Goal: Task Accomplishment & Management: Manage account settings

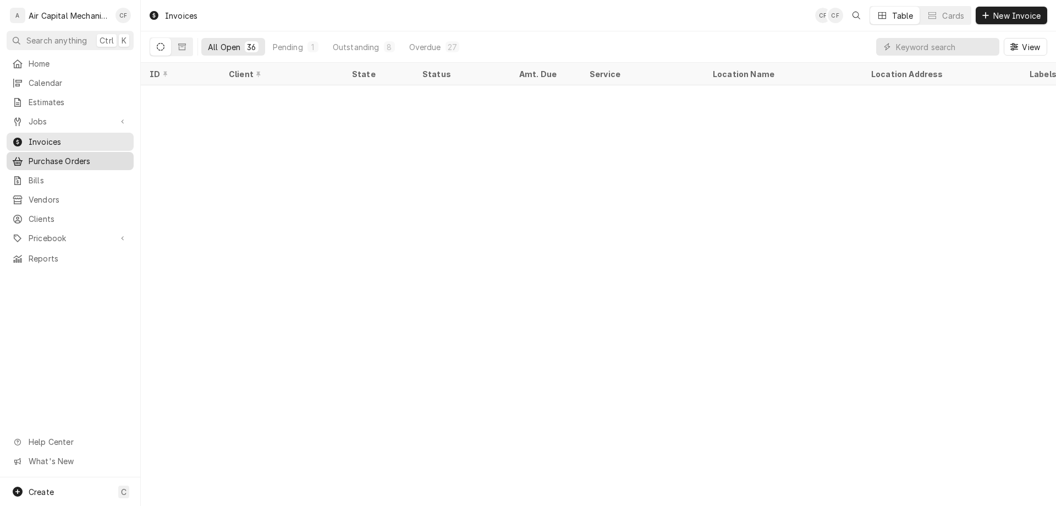
scroll to position [537, 0]
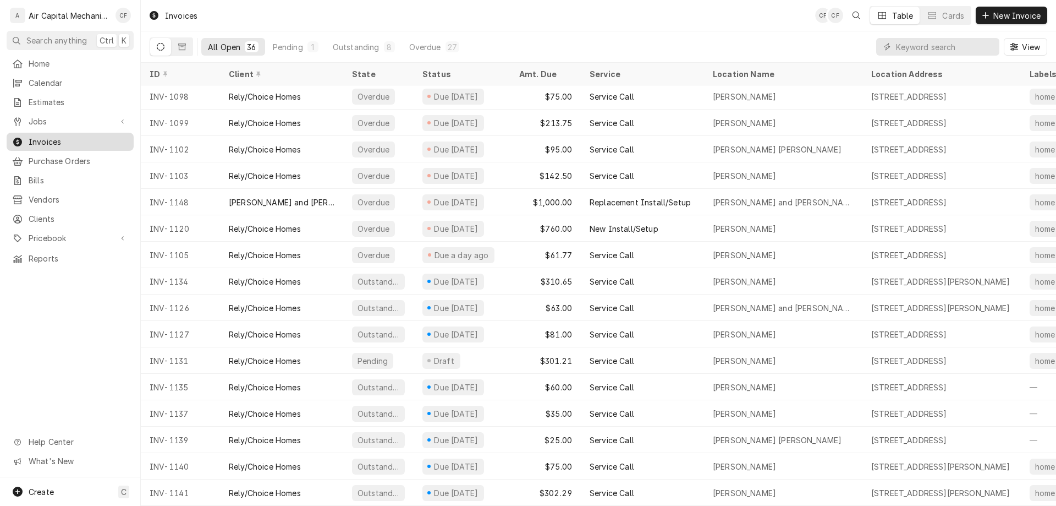
click at [89, 138] on span "Invoices" at bounding box center [79, 142] width 100 height 12
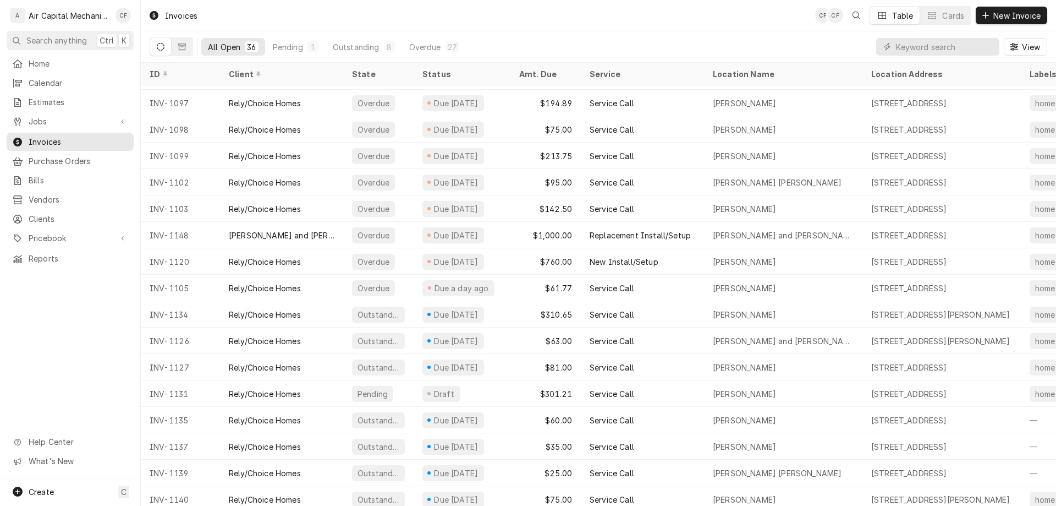
scroll to position [537, 0]
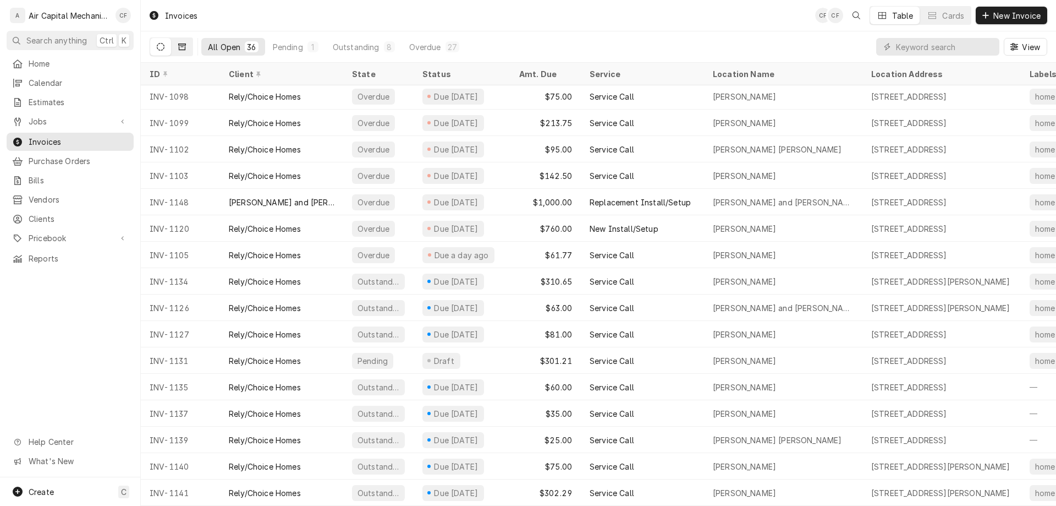
click at [190, 51] on button "Dynamic Content Wrapper" at bounding box center [182, 47] width 21 height 18
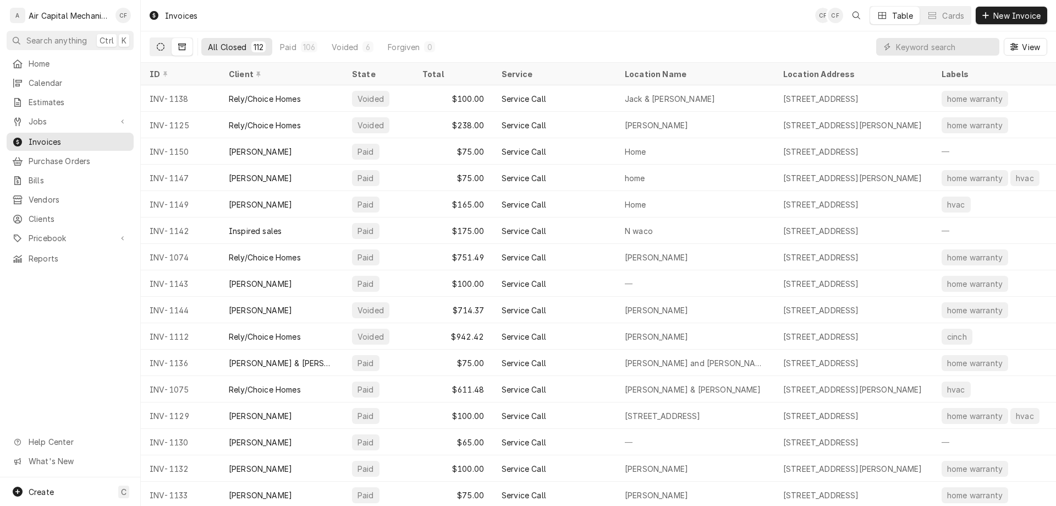
click at [160, 48] on icon "Dynamic Content Wrapper" at bounding box center [161, 47] width 8 height 8
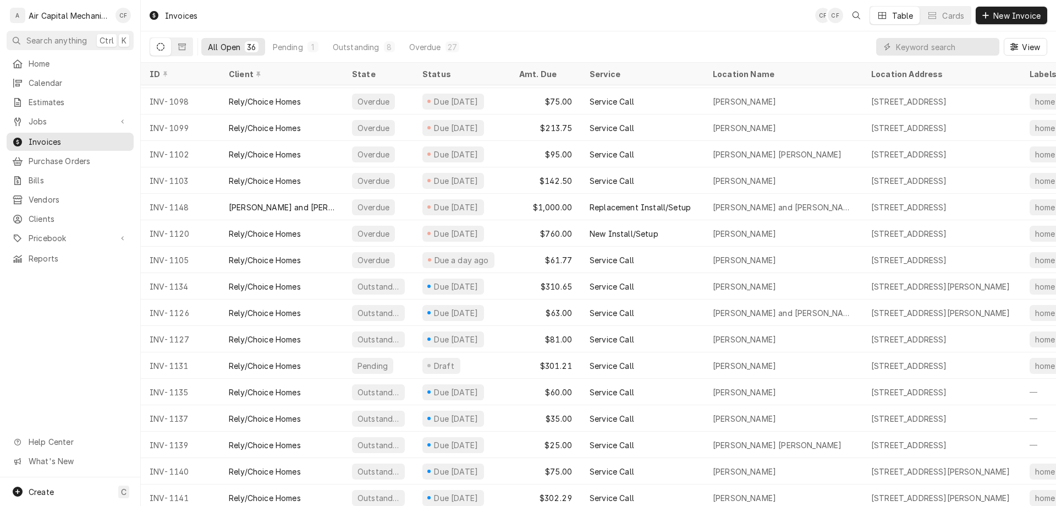
scroll to position [537, 0]
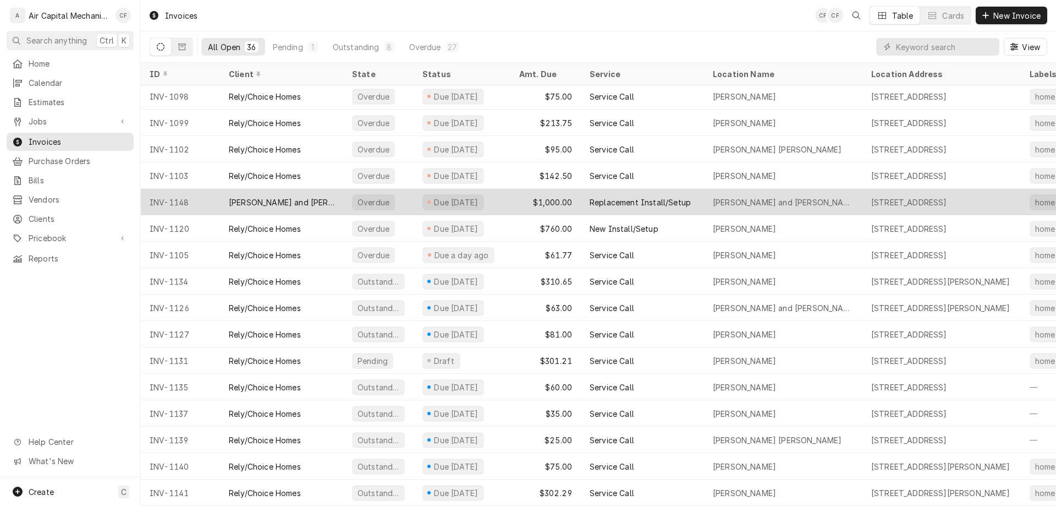
click at [316, 202] on div "[PERSON_NAME] and [PERSON_NAME]" at bounding box center [281, 202] width 123 height 26
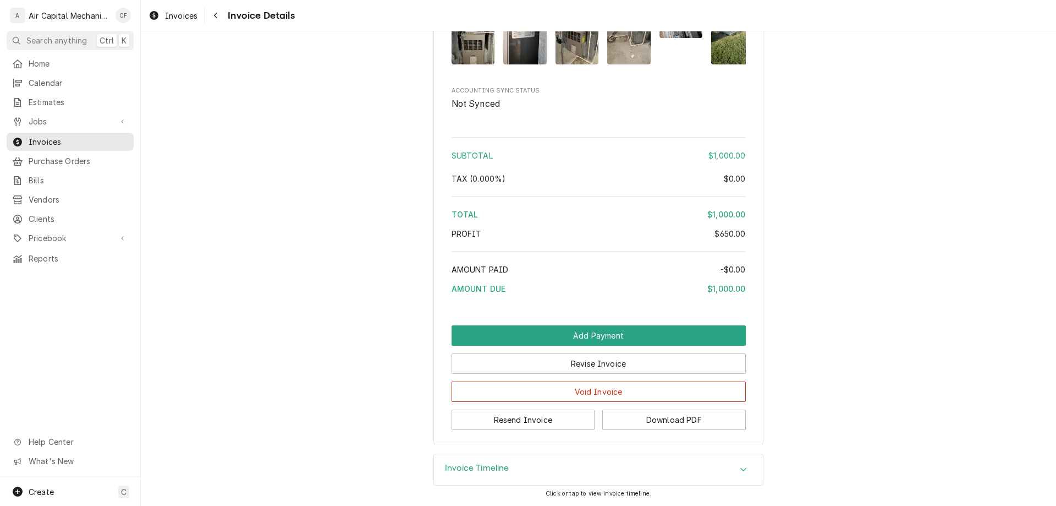
scroll to position [1425, 0]
click at [524, 422] on button "Resend Invoice" at bounding box center [524, 419] width 144 height 20
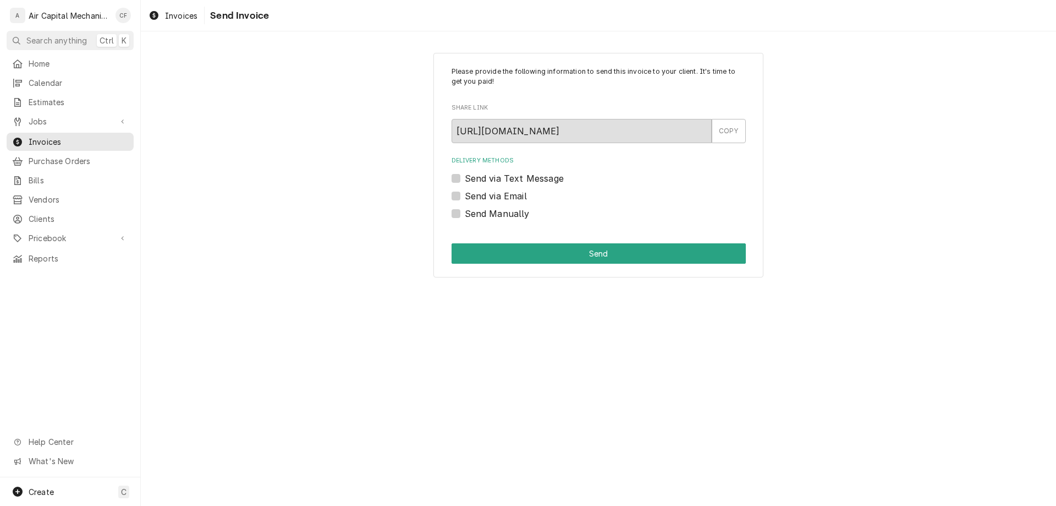
click at [535, 177] on label "Send via Text Message" at bounding box center [514, 178] width 99 height 13
click at [535, 177] on input "Send via Text Message" at bounding box center [612, 184] width 294 height 24
checkbox input "true"
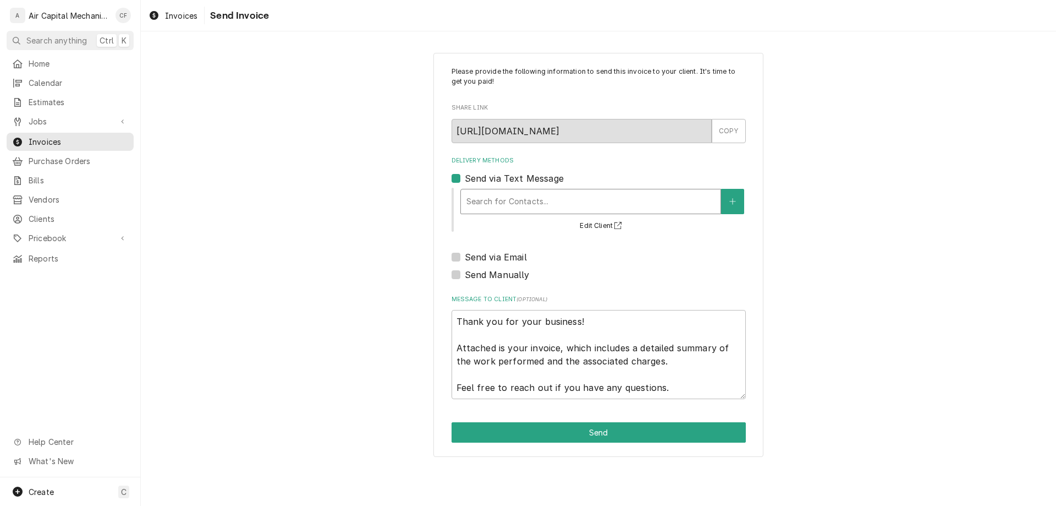
drag, startPoint x: 524, startPoint y: 190, endPoint x: 524, endPoint y: 201, distance: 11.6
click at [524, 190] on div "Search for Contacts..." at bounding box center [591, 201] width 260 height 24
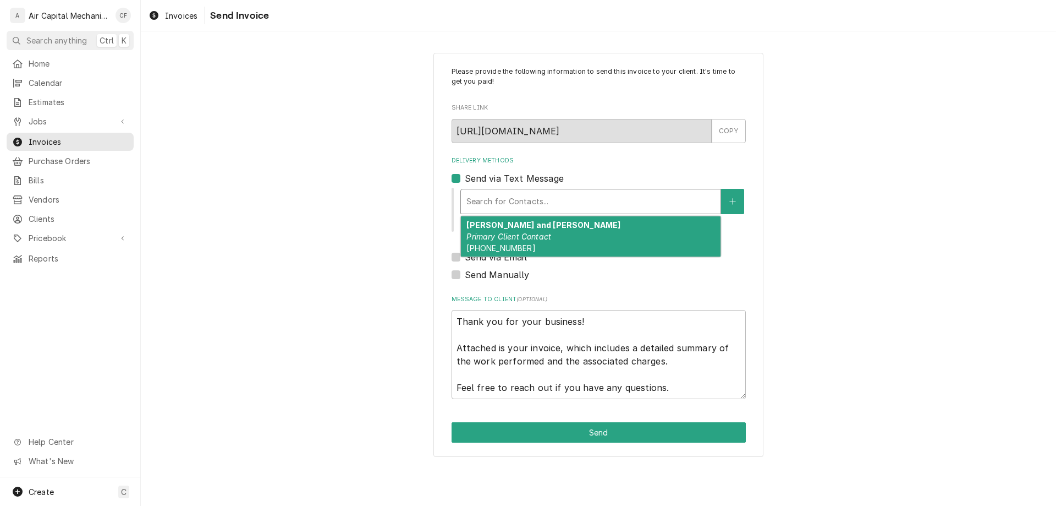
click at [526, 237] on em "Primary Client Contact" at bounding box center [509, 236] width 85 height 9
type textarea "x"
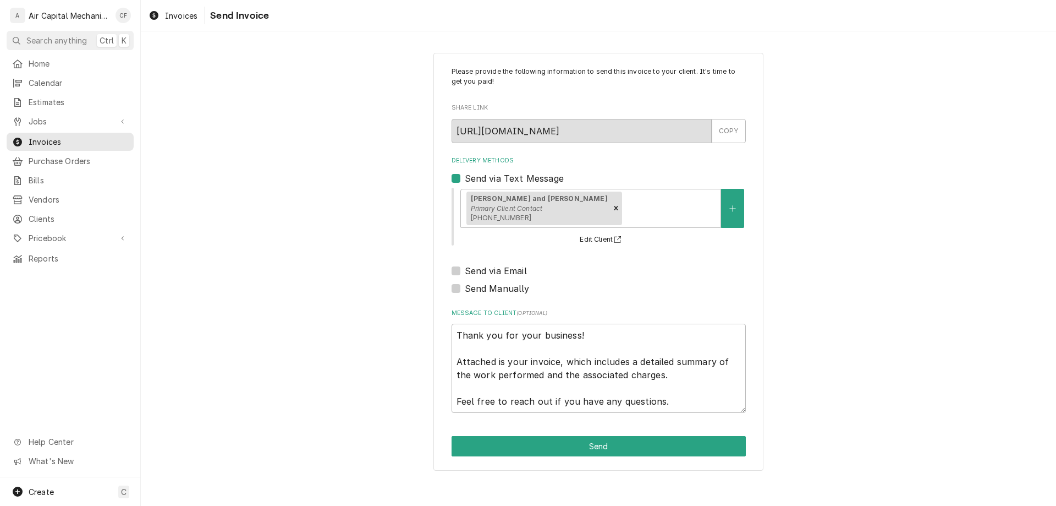
click at [507, 265] on label "Send via Email" at bounding box center [496, 270] width 62 height 13
click at [507, 265] on input "Send via Email" at bounding box center [612, 276] width 294 height 24
checkbox input "true"
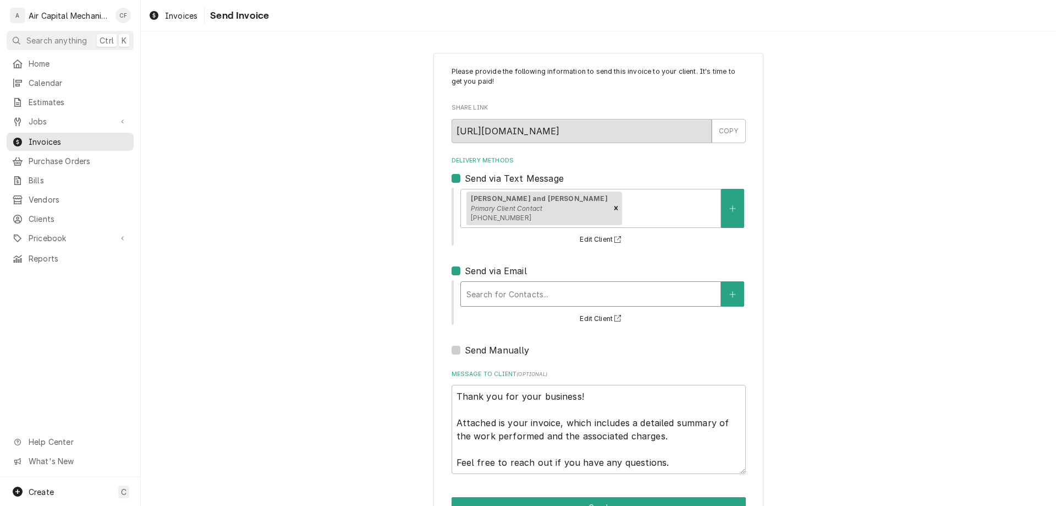
click at [507, 295] on div "Delivery Methods" at bounding box center [591, 294] width 249 height 20
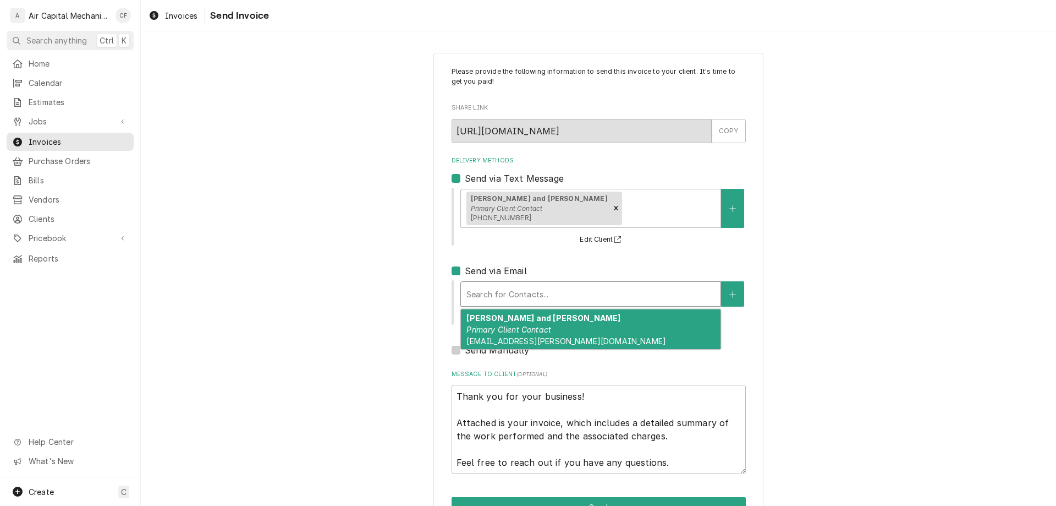
click at [515, 326] on em "Primary Client Contact" at bounding box center [509, 329] width 85 height 9
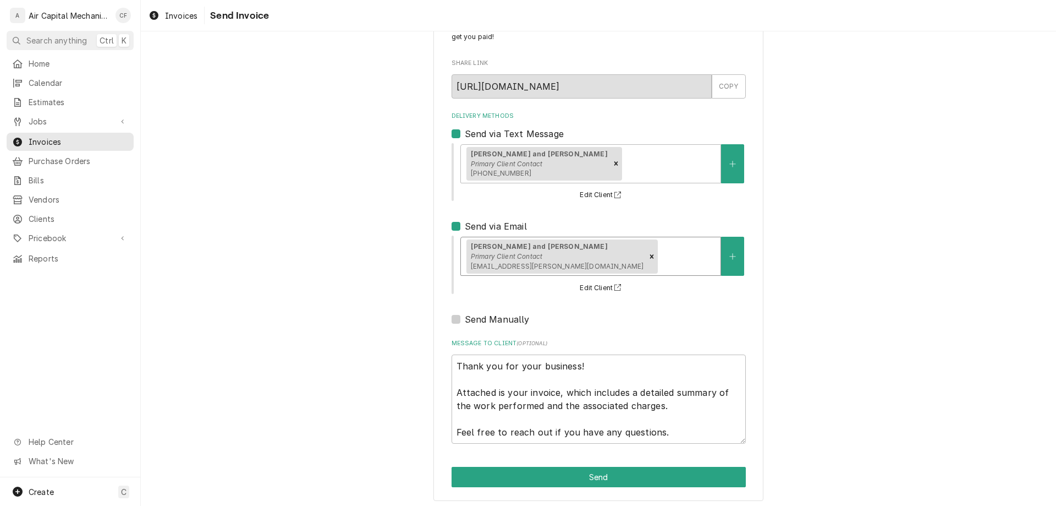
scroll to position [50, 0]
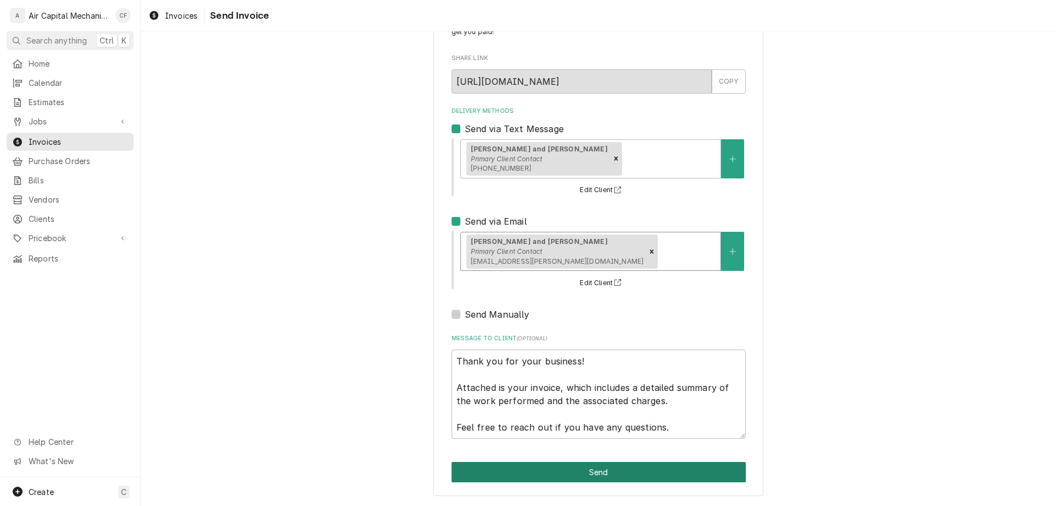
click at [595, 475] on button "Send" at bounding box center [599, 472] width 294 height 20
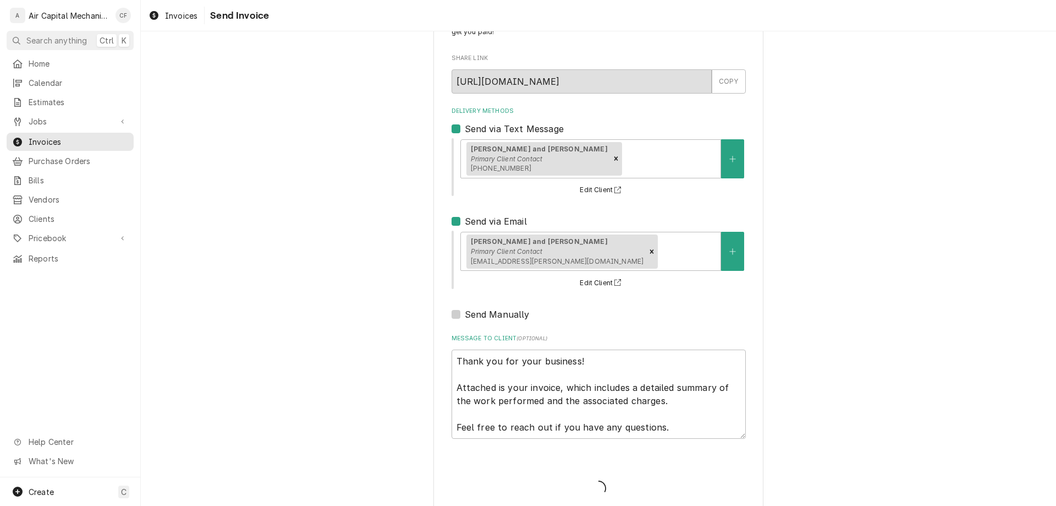
type textarea "x"
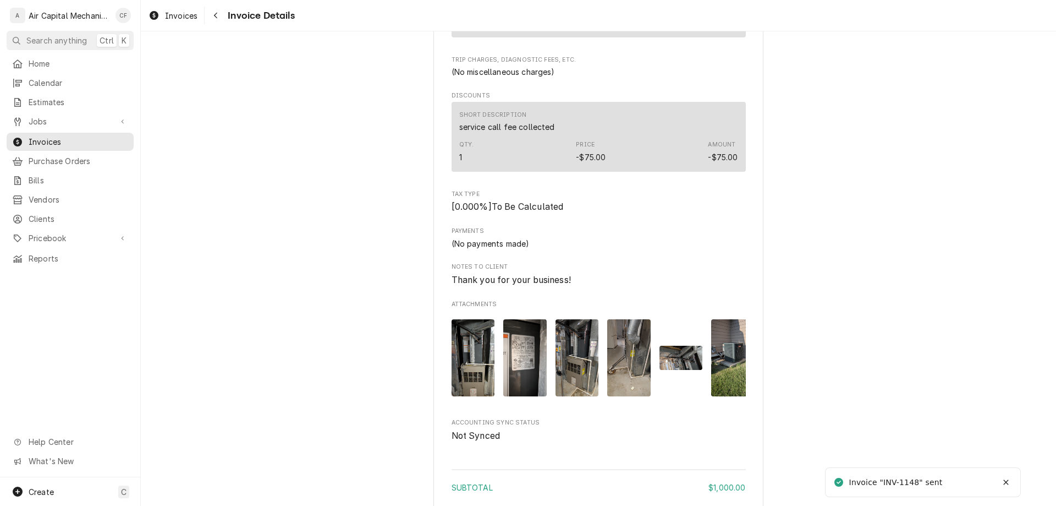
scroll to position [1425, 0]
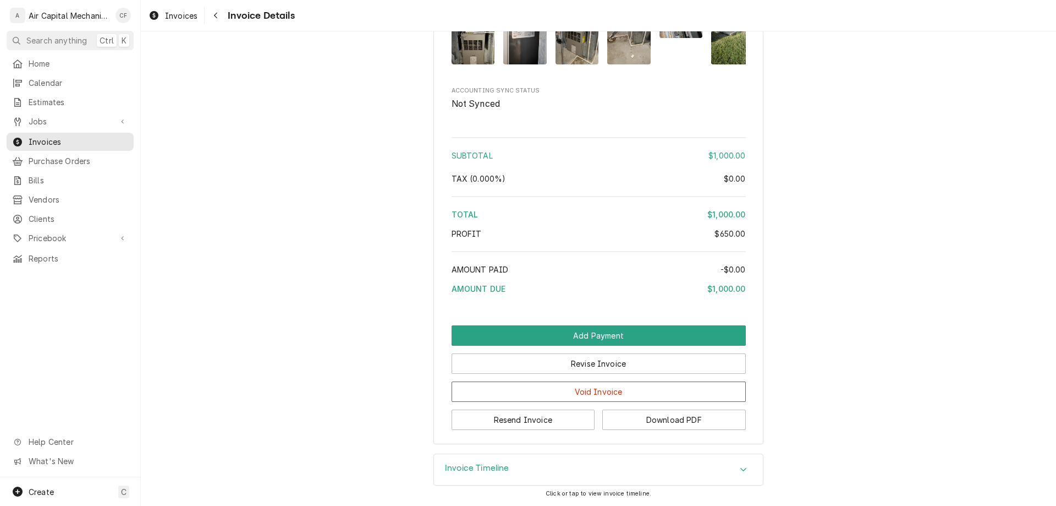
click at [647, 474] on div "Invoice Timeline" at bounding box center [598, 469] width 329 height 31
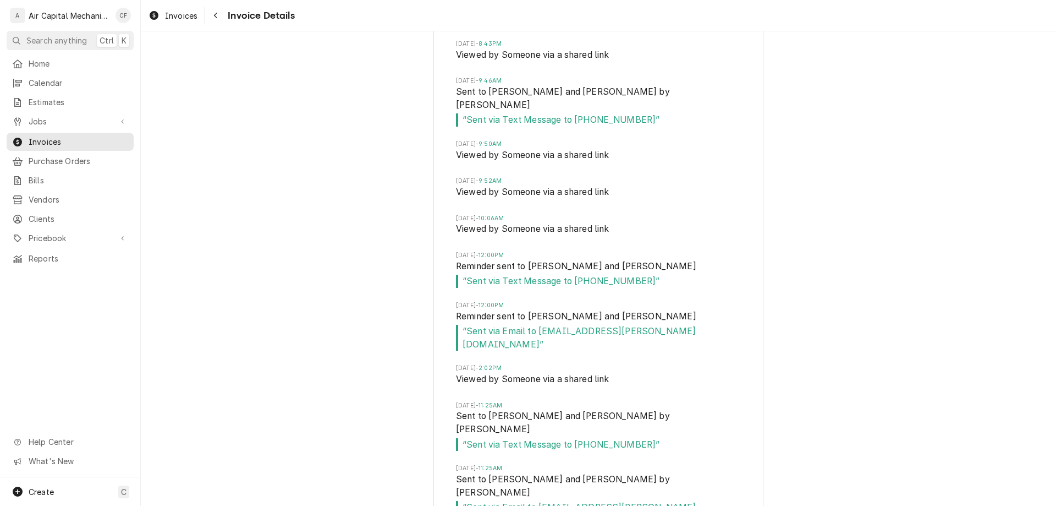
scroll to position [2098, 0]
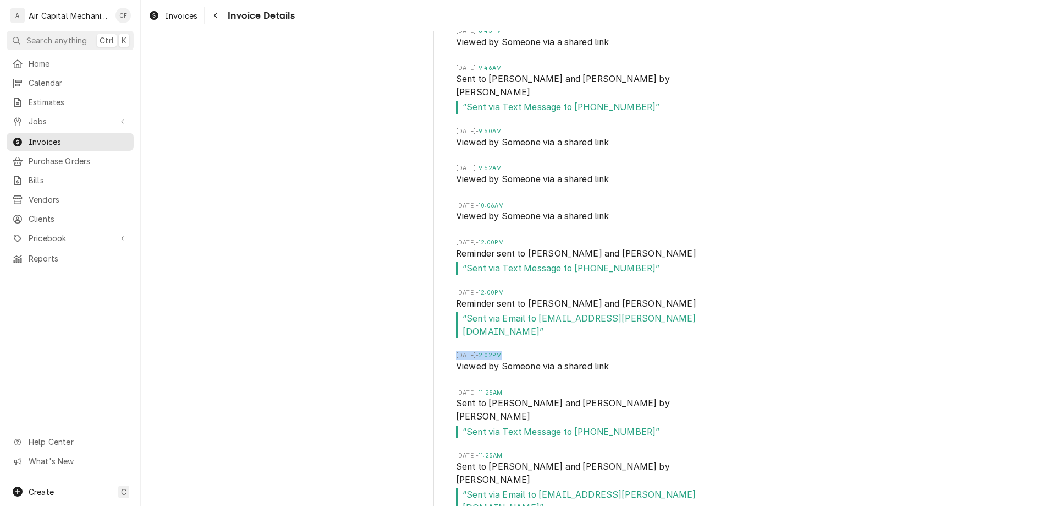
drag, startPoint x: 450, startPoint y: 359, endPoint x: 572, endPoint y: 364, distance: 122.2
click at [572, 364] on div "Fri, Aug 29, 2025 - 1:26PM Drafted by Charles Faure Fri, Aug 29, 2025 - 1:27PM …" at bounding box center [598, 148] width 329 height 760
